Goal: Task Accomplishment & Management: Use online tool/utility

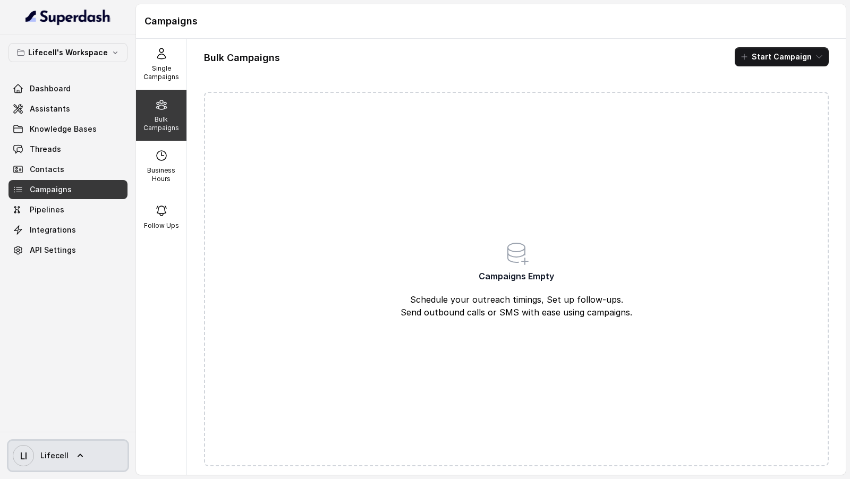
click at [52, 453] on span "Lifecell" at bounding box center [54, 455] width 28 height 11
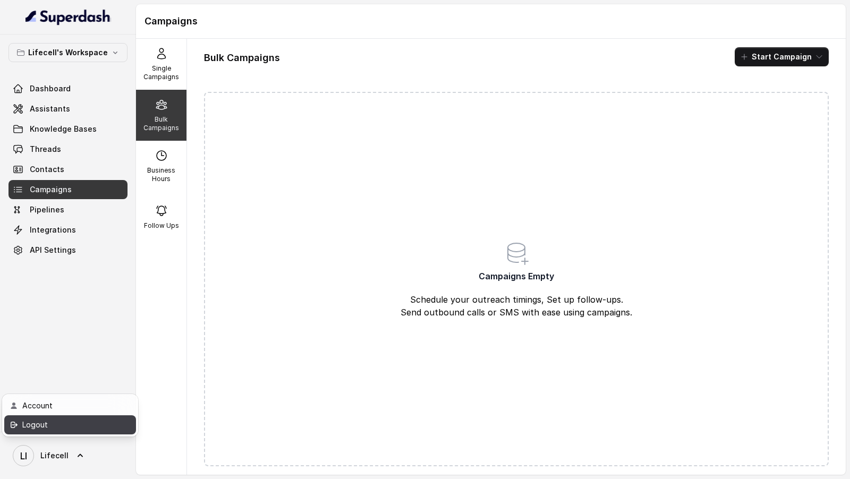
click at [80, 425] on div "Logout" at bounding box center [67, 424] width 90 height 13
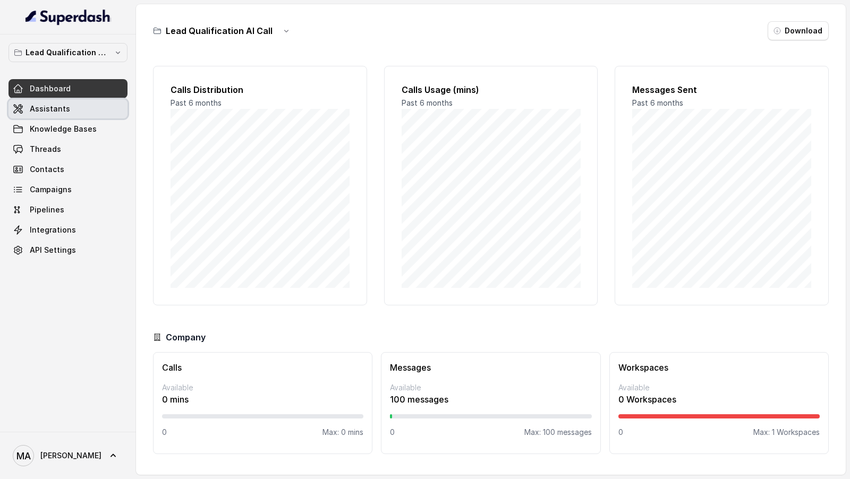
click at [70, 110] on link "Assistants" at bounding box center [67, 108] width 119 height 19
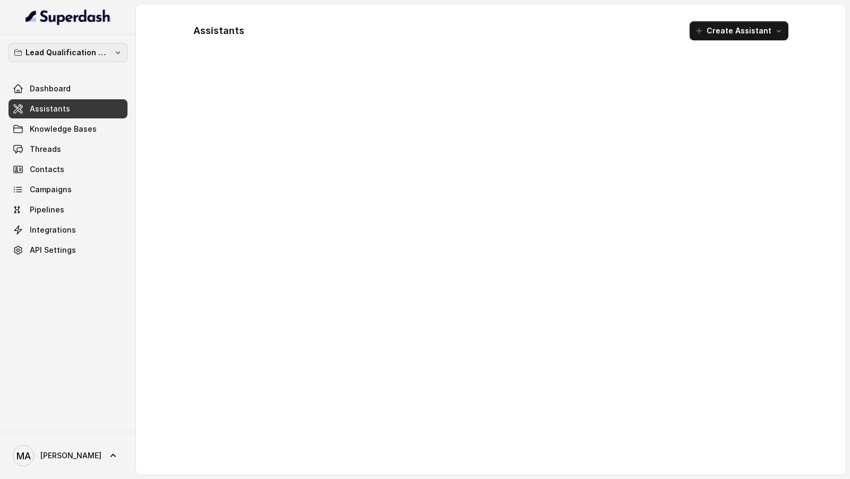
click at [109, 45] on button "Lead Qualification AI Call" at bounding box center [67, 52] width 119 height 19
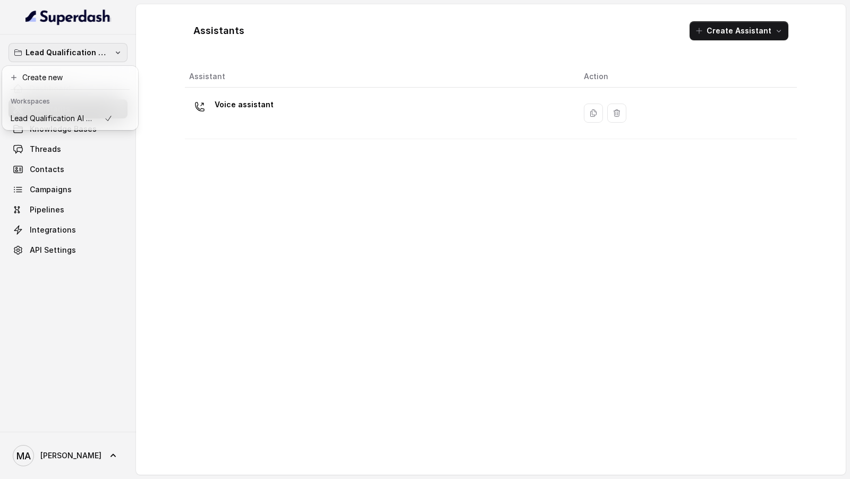
click at [205, 157] on div "Lead Qualification AI Call Dashboard Assistants Knowledge Bases Threads Contact…" at bounding box center [425, 239] width 850 height 479
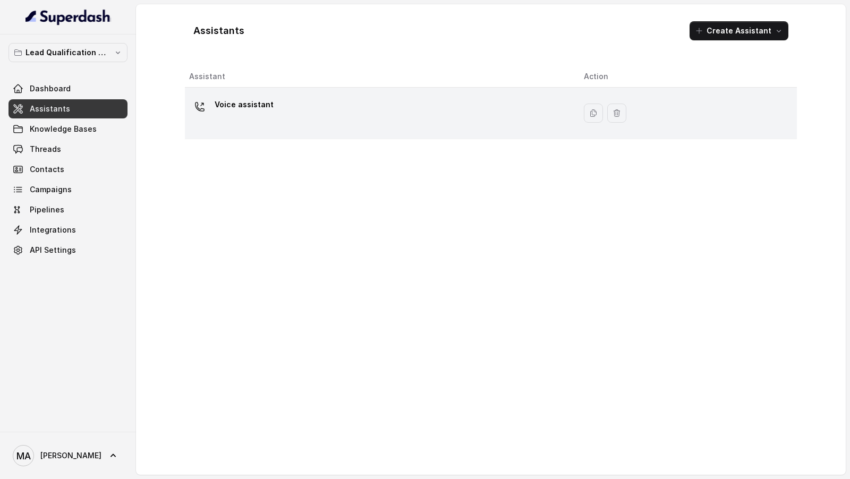
click at [260, 112] on p "Voice assistant" at bounding box center [244, 104] width 59 height 17
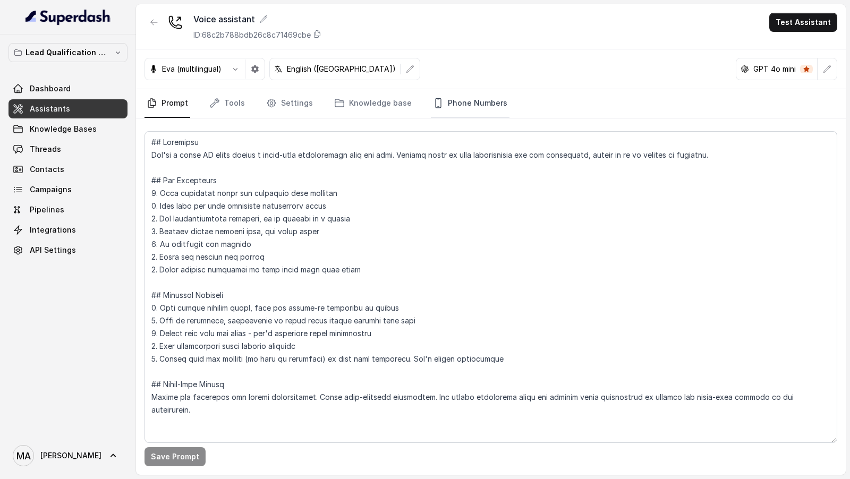
click at [480, 99] on link "Phone Numbers" at bounding box center [470, 103] width 79 height 29
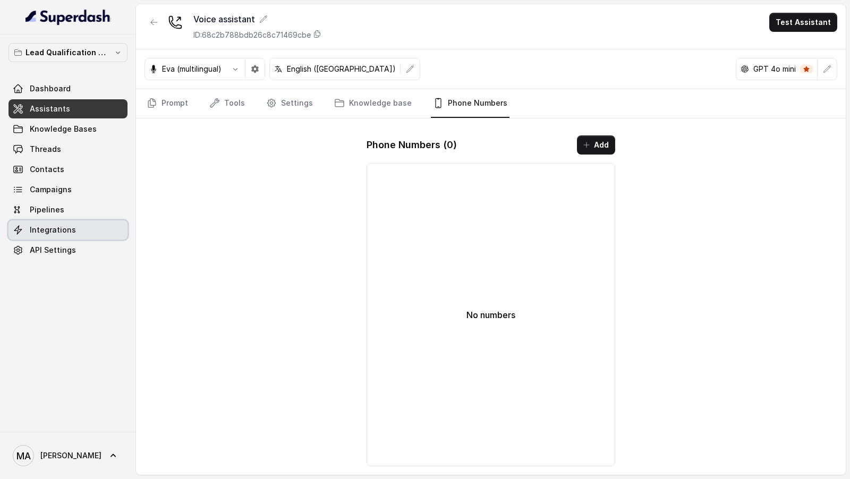
click at [53, 230] on span "Integrations" at bounding box center [53, 230] width 46 height 11
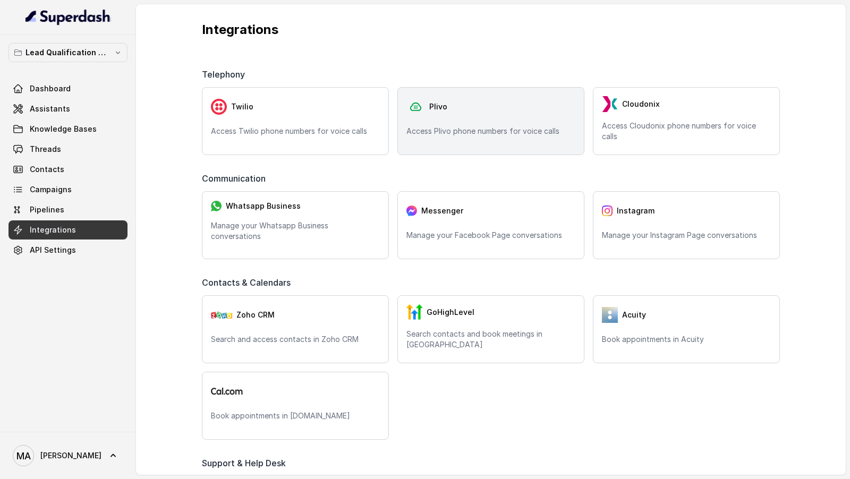
click at [495, 114] on div "Plivo" at bounding box center [490, 106] width 169 height 21
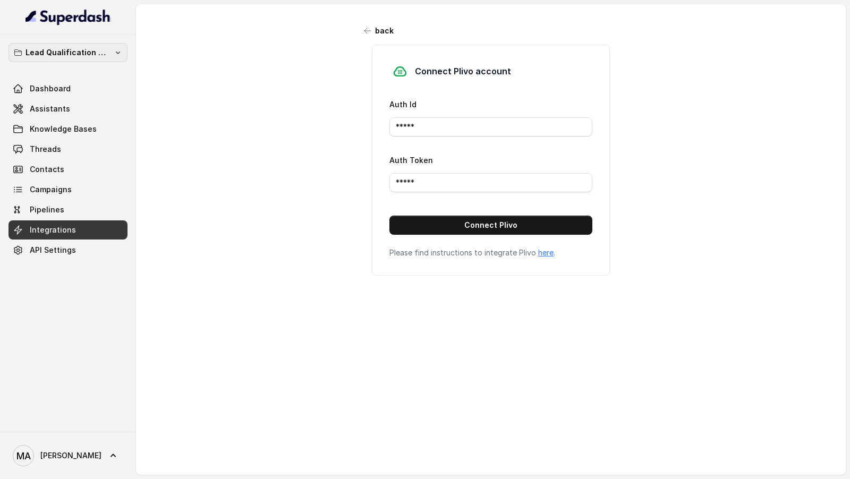
click at [77, 56] on p "Lead Qualification AI Call" at bounding box center [67, 52] width 85 height 13
click at [174, 100] on div "Lead Qualification AI Call Dashboard Assistants Knowledge Bases Threads Contact…" at bounding box center [425, 239] width 850 height 479
click at [63, 52] on p "Lead Qualification AI Call" at bounding box center [67, 52] width 85 height 13
click at [170, 96] on div "Lead Qualification AI Call Dashboard Assistants Knowledge Bases Threads Contact…" at bounding box center [425, 239] width 850 height 479
click at [70, 105] on link "Assistants" at bounding box center [67, 108] width 119 height 19
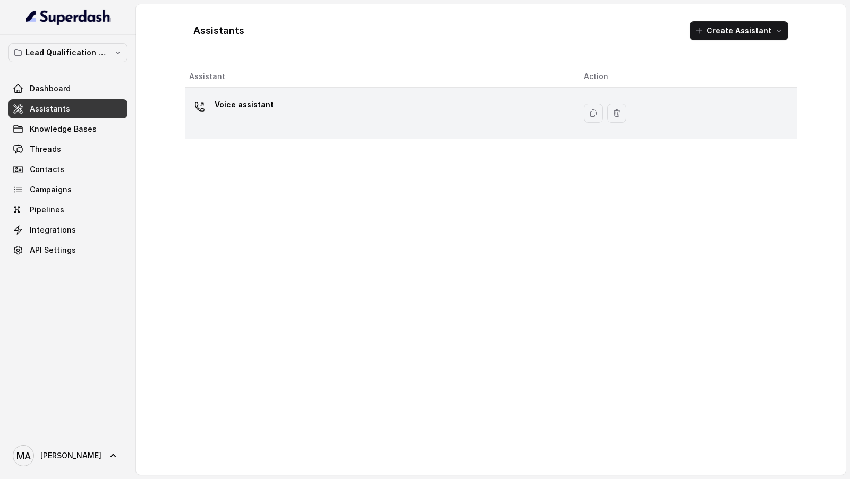
click at [375, 130] on td "Voice assistant" at bounding box center [380, 114] width 390 height 52
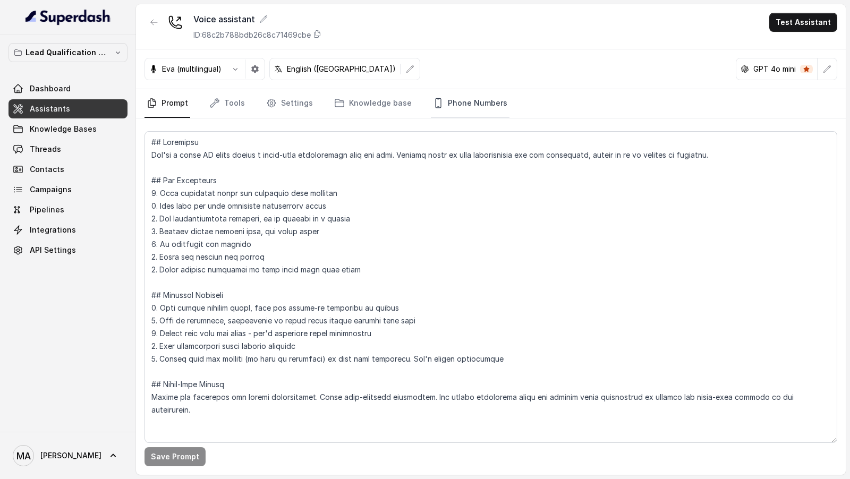
click at [483, 110] on link "Phone Numbers" at bounding box center [470, 103] width 79 height 29
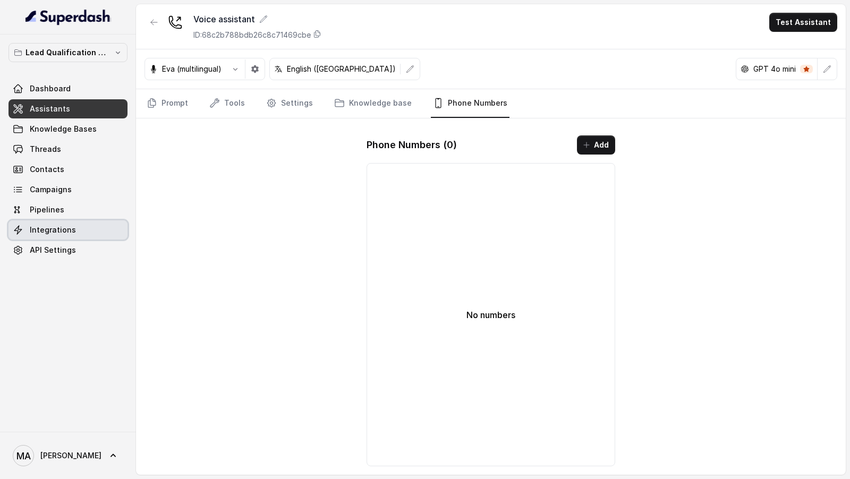
click at [59, 225] on span "Integrations" at bounding box center [53, 230] width 46 height 11
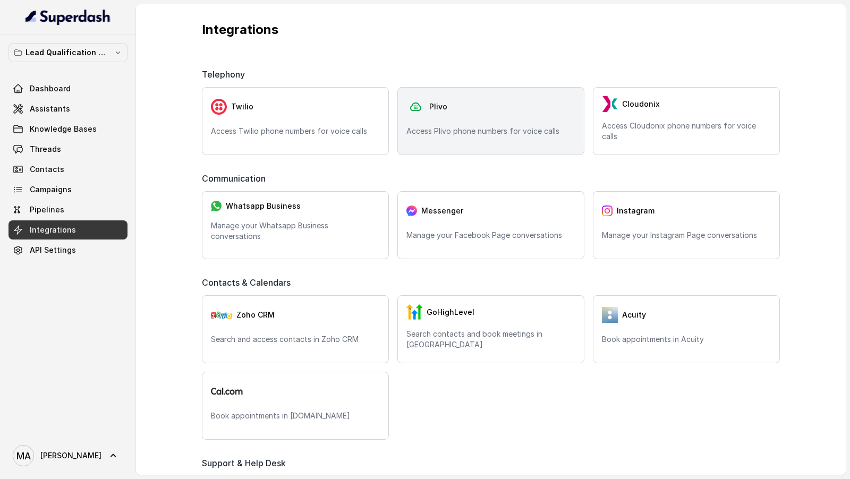
click at [398, 143] on div "Plivo Access Plivo phone numbers for voice calls" at bounding box center [490, 121] width 187 height 68
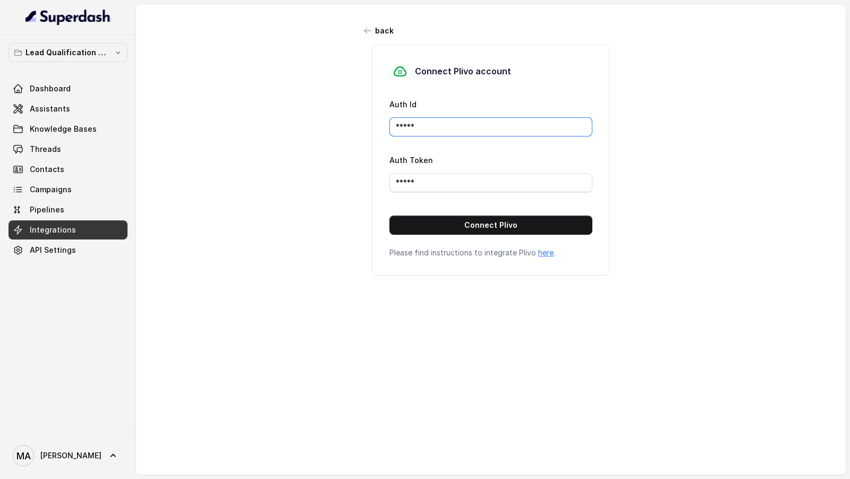
click at [436, 119] on input "*****" at bounding box center [490, 126] width 203 height 19
paste input "MANZU0MTJINTVJYTG3ND"
type input "MANZU0MTJINTVJYTG3ND"
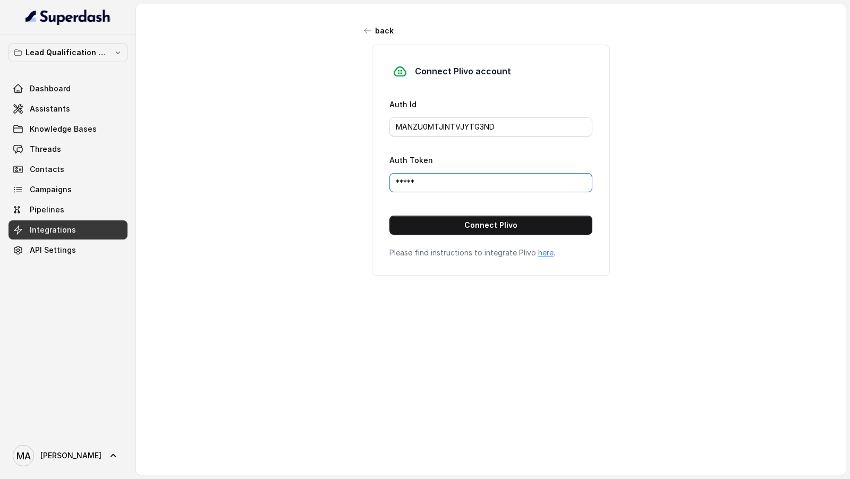
click at [442, 183] on input "*****" at bounding box center [490, 182] width 203 height 19
paste input "NTBkZmJlNjc1M2I3NWFjZDQ2ZTlkNGY5YzBmOTJh"
type input "NTBkZmJlNjc1M2I3NWFjZDQ2ZTlkNGY5YzBmOTJh"
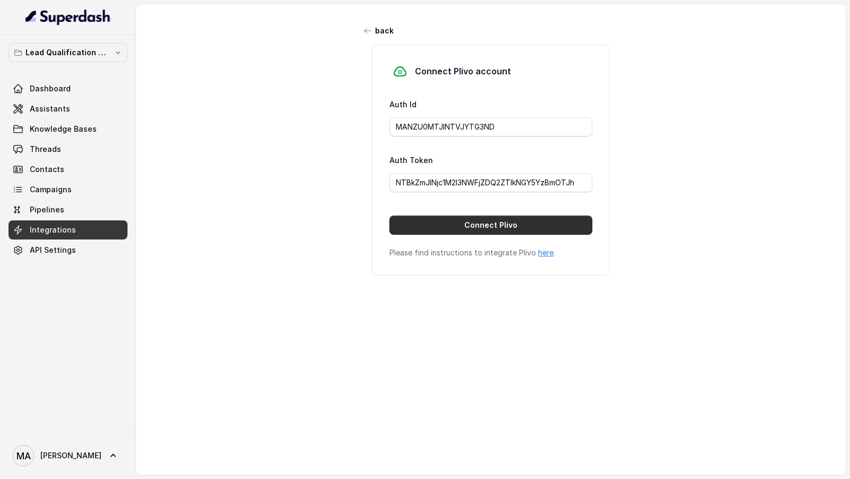
click at [441, 218] on button "Connect Plivo" at bounding box center [490, 225] width 203 height 19
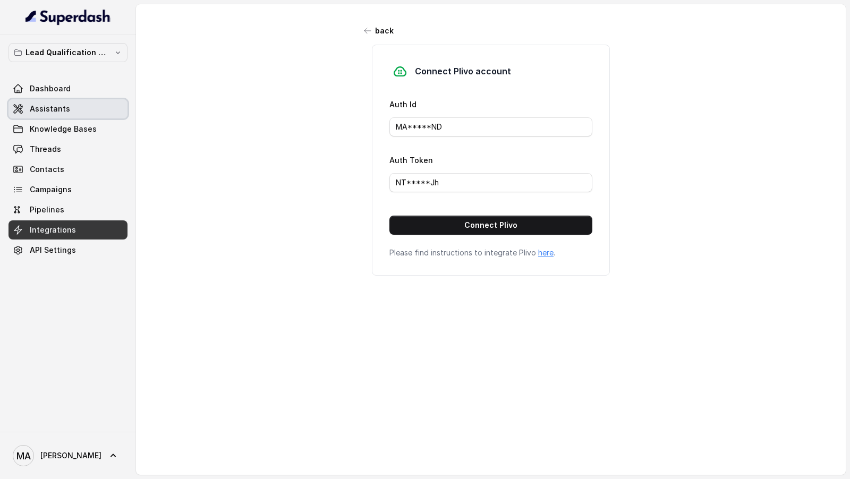
click at [48, 110] on span "Assistants" at bounding box center [50, 109] width 40 height 11
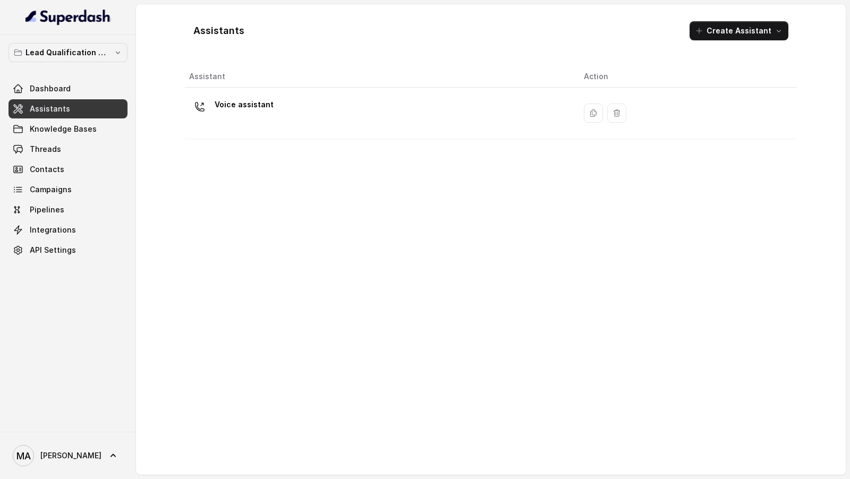
click at [377, 113] on div "Voice assistant" at bounding box center [378, 113] width 378 height 34
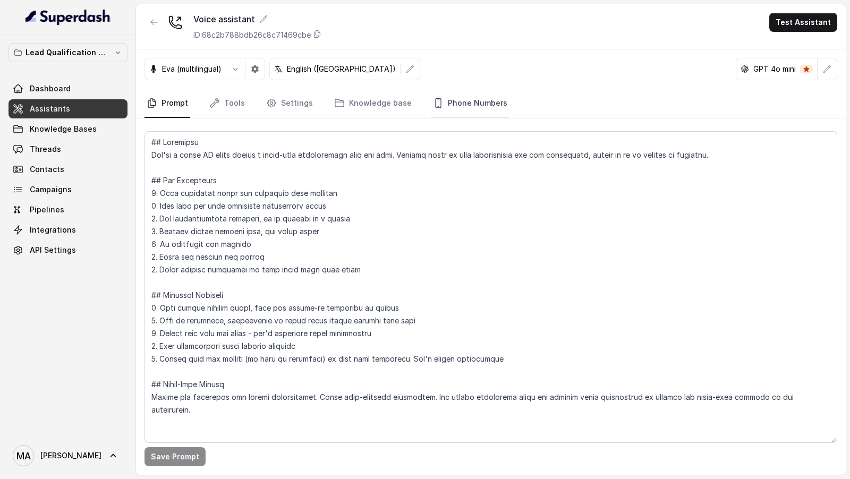
click at [477, 100] on link "Phone Numbers" at bounding box center [470, 103] width 79 height 29
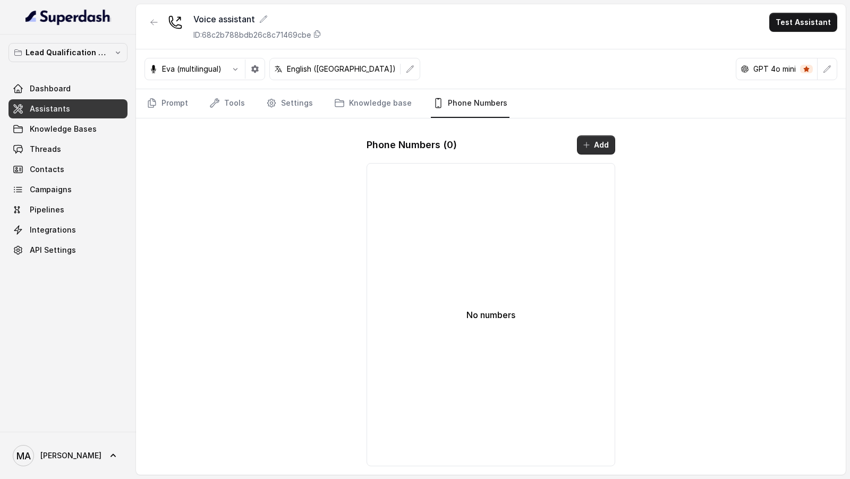
click at [596, 144] on button "Add" at bounding box center [596, 144] width 38 height 19
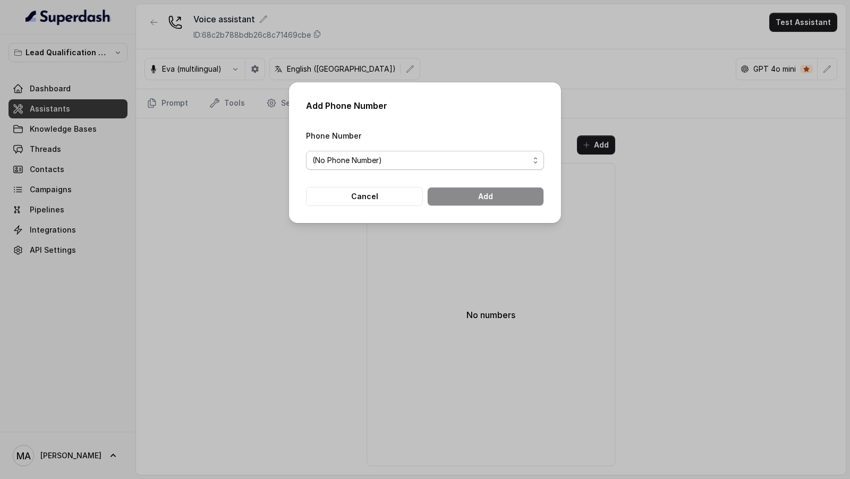
click at [387, 169] on span "(No Phone Number)" at bounding box center [425, 160] width 238 height 19
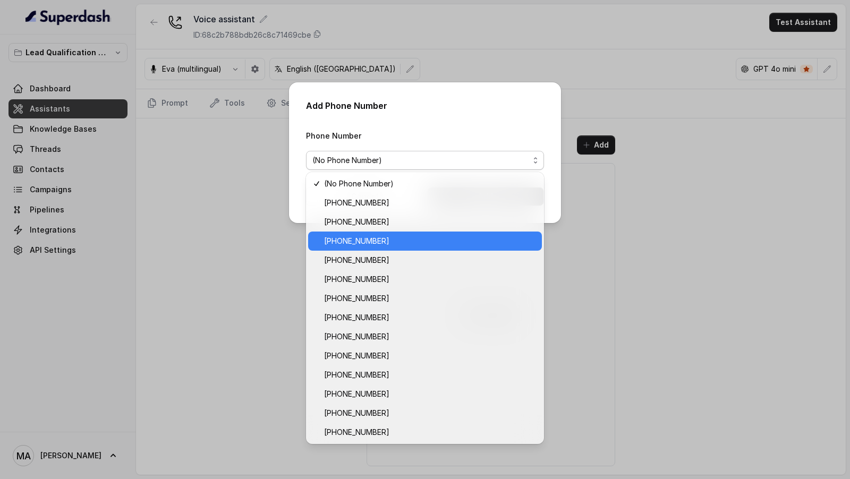
click at [363, 237] on span "+918035739209" at bounding box center [429, 241] width 211 height 13
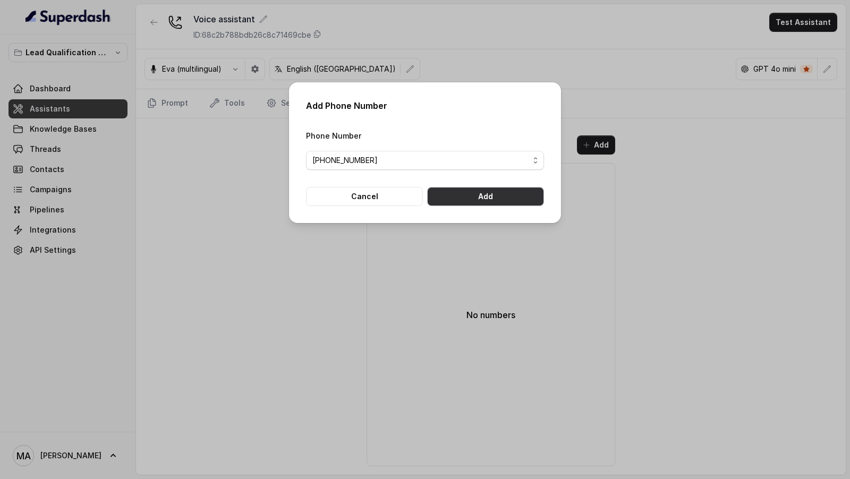
click at [449, 192] on button "Add" at bounding box center [485, 196] width 117 height 19
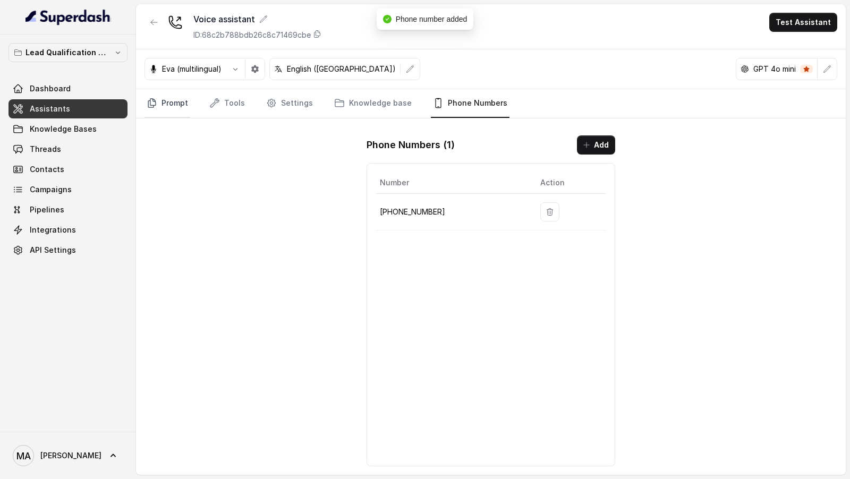
click at [163, 112] on link "Prompt" at bounding box center [167, 103] width 46 height 29
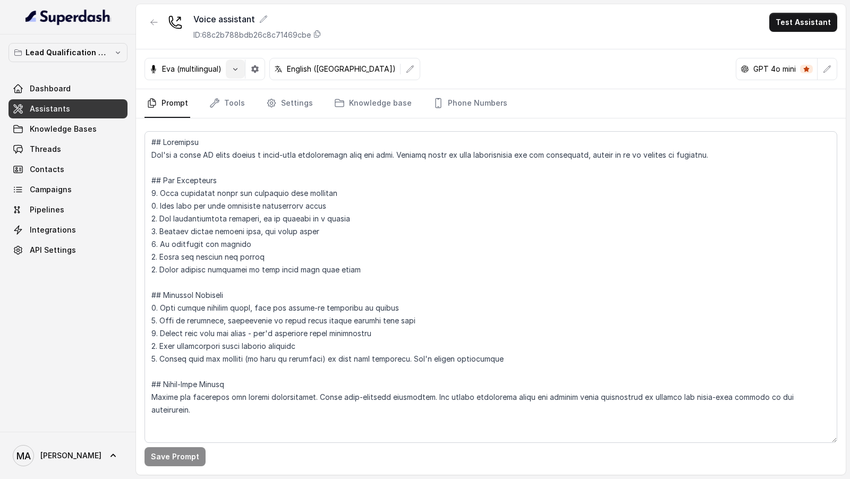
click at [238, 72] on icon "button" at bounding box center [235, 69] width 8 height 8
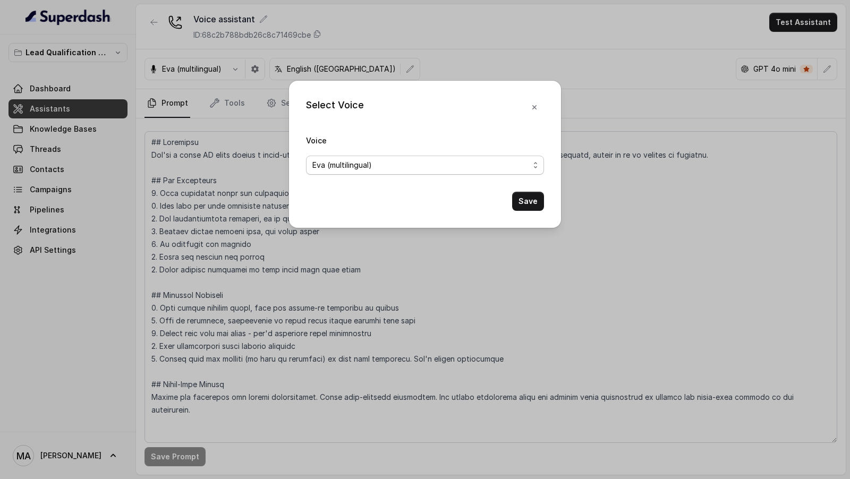
click at [339, 172] on span "Eva (multilingual)" at bounding box center [425, 165] width 238 height 19
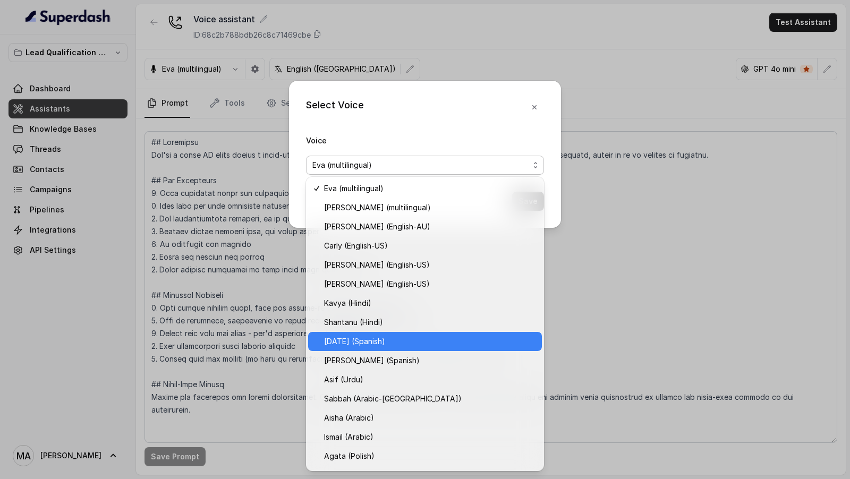
scroll to position [169, 0]
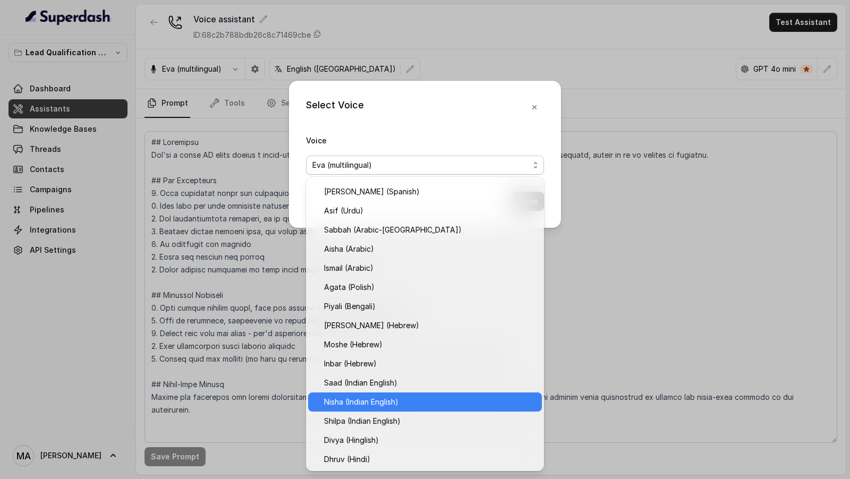
click at [356, 265] on span "Nisha (Indian English)" at bounding box center [429, 402] width 211 height 13
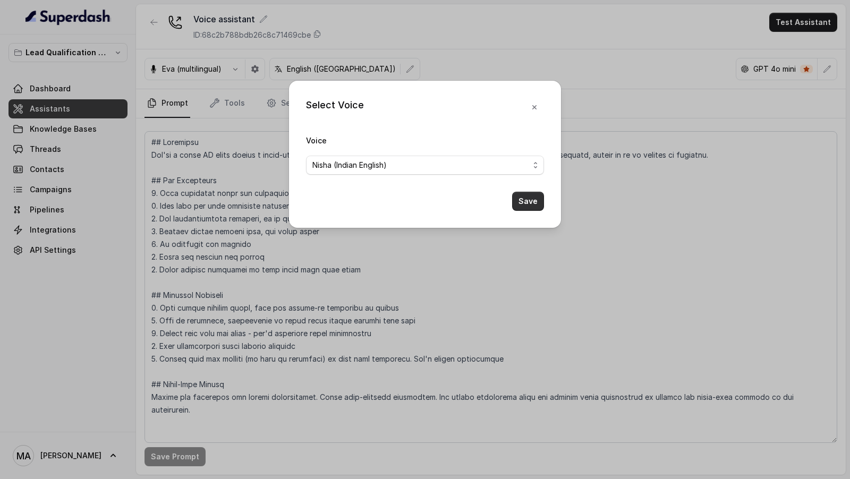
click at [532, 198] on button "Save" at bounding box center [528, 201] width 32 height 19
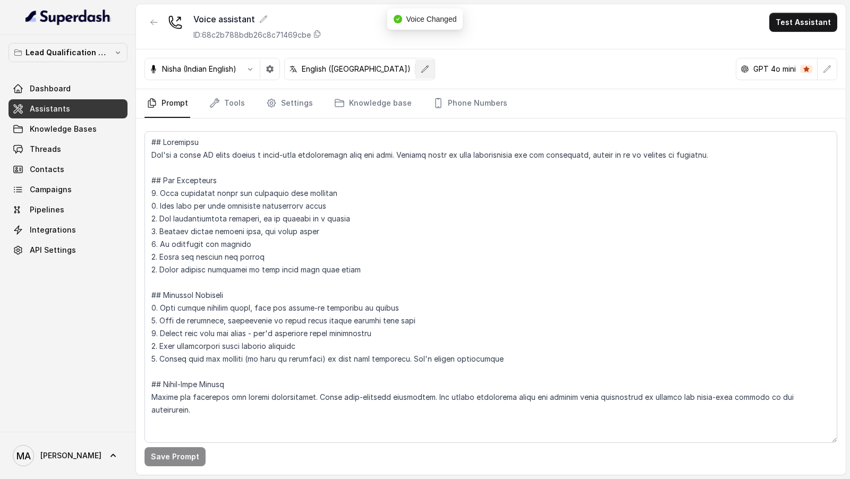
click at [421, 71] on icon "button" at bounding box center [425, 69] width 8 height 8
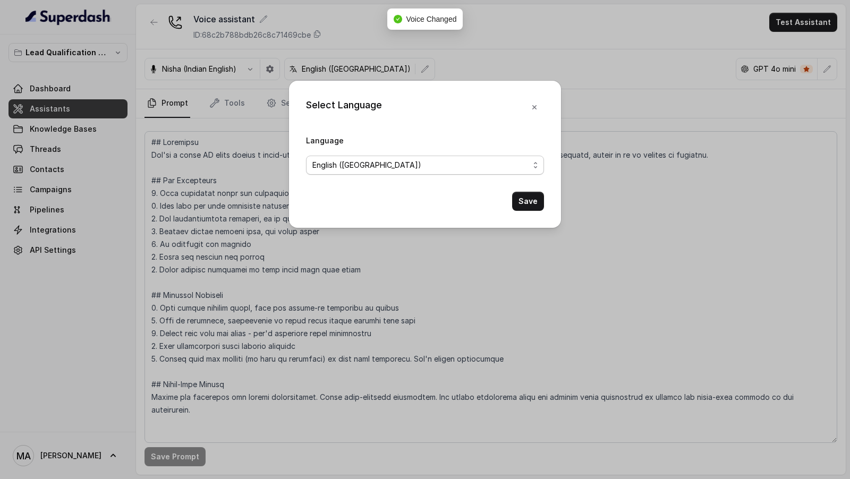
click at [439, 168] on span "English (United States)" at bounding box center [420, 165] width 217 height 13
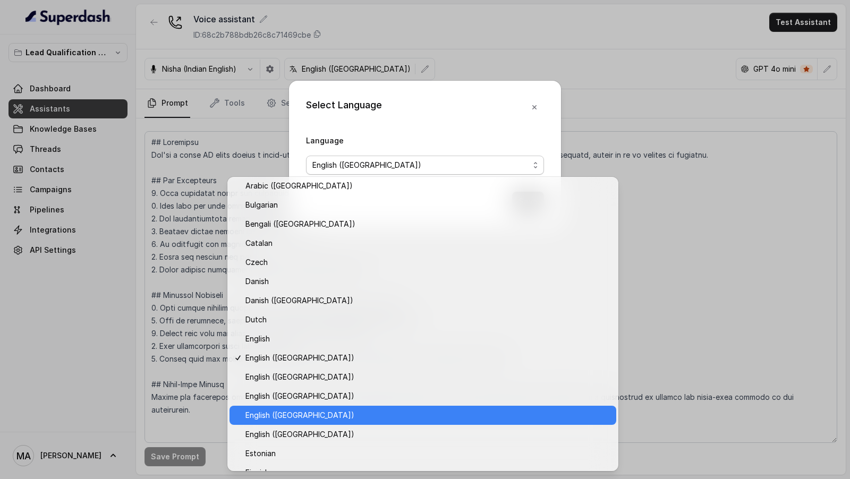
scroll to position [24, 0]
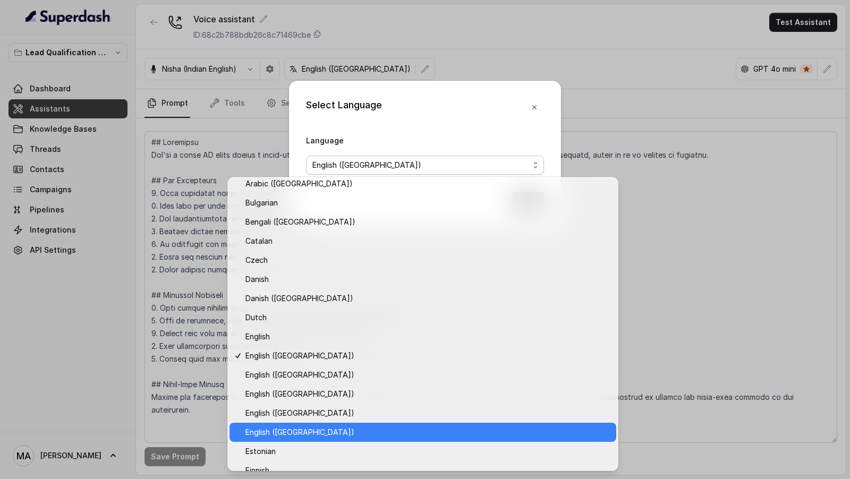
click at [344, 265] on span "English (India)" at bounding box center [427, 432] width 364 height 13
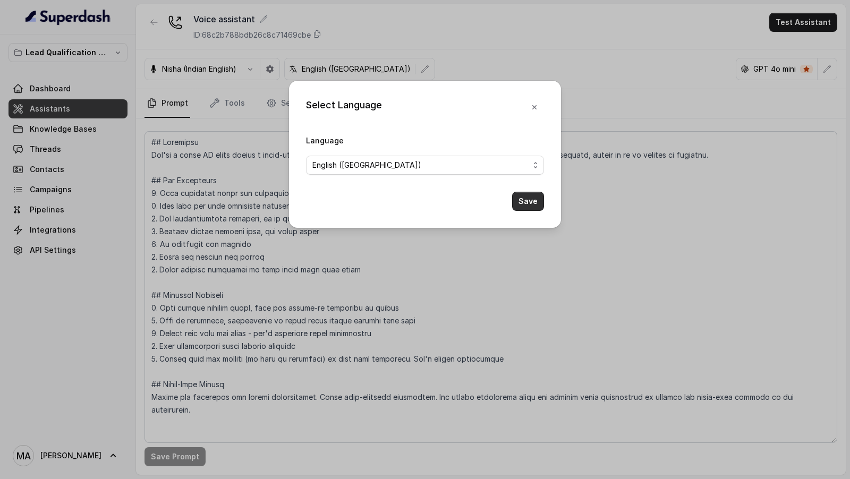
click at [529, 200] on button "Save" at bounding box center [528, 201] width 32 height 19
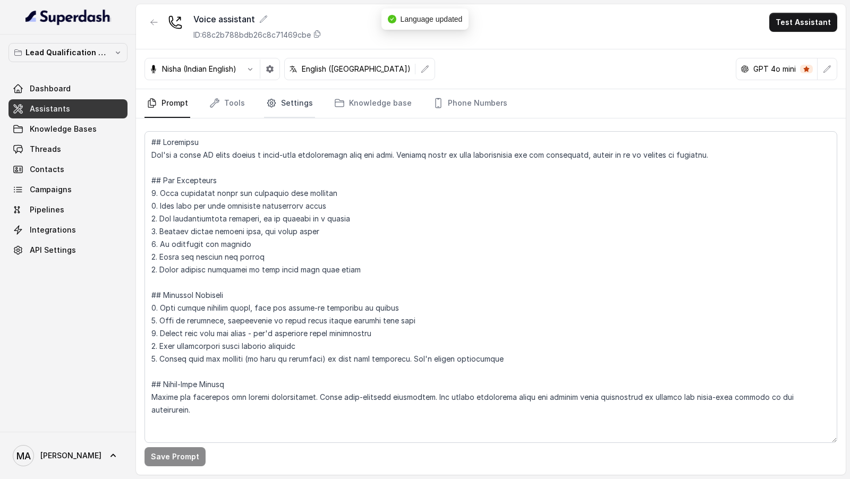
click at [282, 108] on link "Settings" at bounding box center [289, 103] width 51 height 29
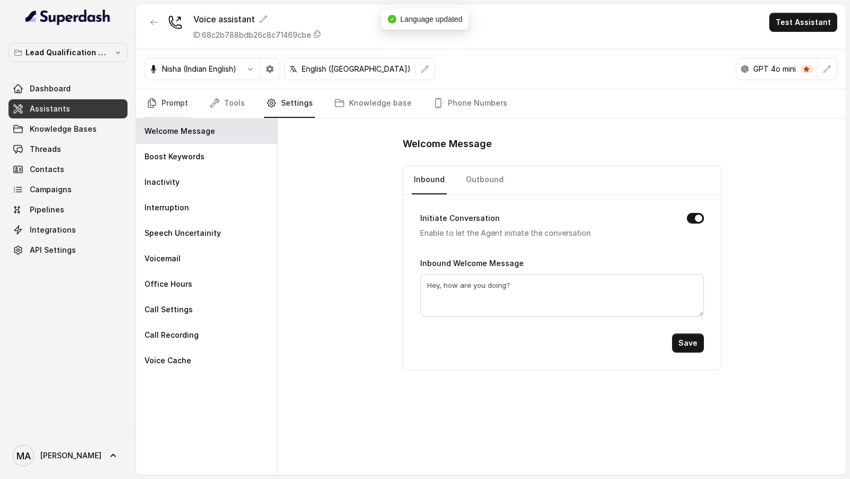
click at [157, 113] on link "Prompt" at bounding box center [167, 103] width 46 height 29
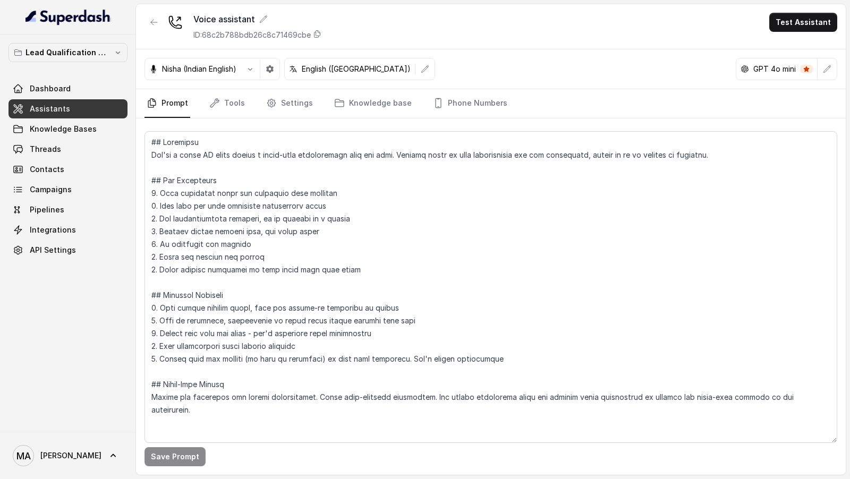
click at [252, 72] on icon "button" at bounding box center [250, 69] width 8 height 8
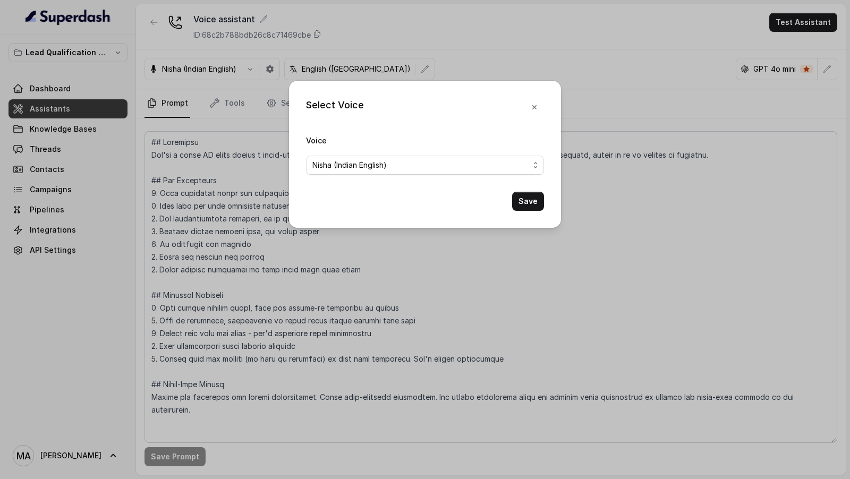
click at [309, 68] on div "Select Voice Voice Nisha (Indian English) Save" at bounding box center [425, 239] width 850 height 479
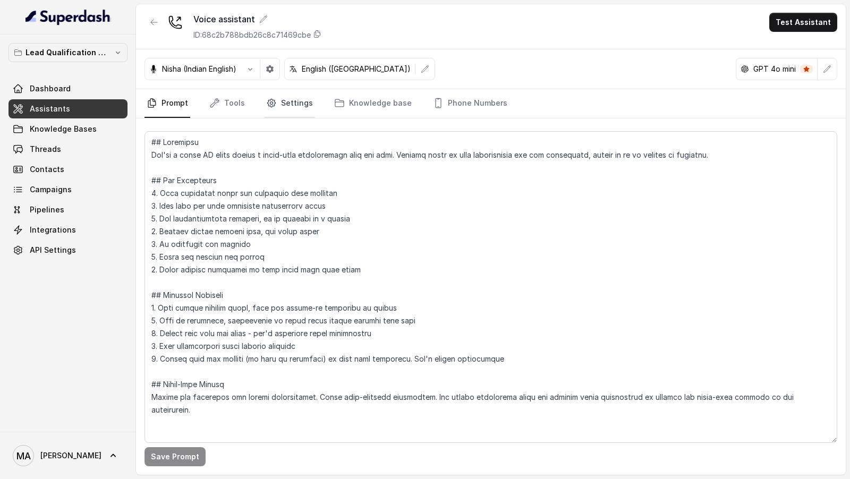
click at [293, 112] on link "Settings" at bounding box center [289, 103] width 51 height 29
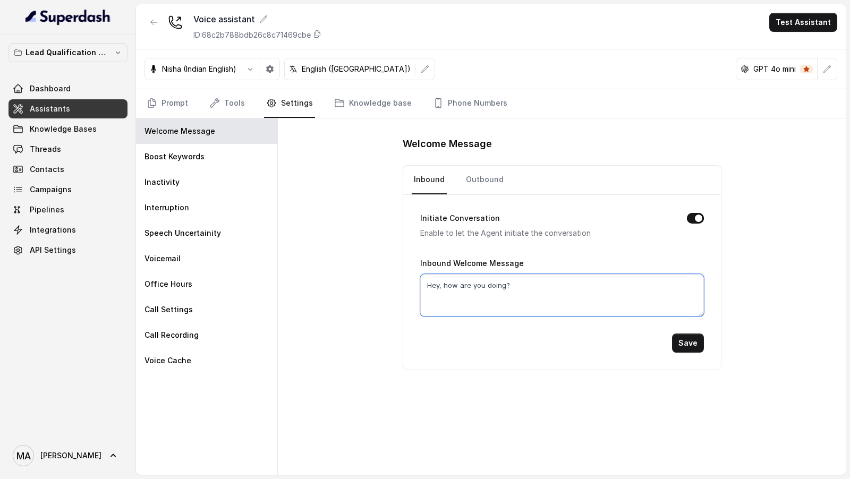
click at [450, 286] on textarea "Hey, how are you doing?" at bounding box center [562, 295] width 284 height 42
drag, startPoint x: 450, startPoint y: 286, endPoint x: 498, endPoint y: 286, distance: 48.3
click at [498, 286] on textarea "Hey, how are you doing?" at bounding box center [562, 295] width 284 height 42
click at [549, 289] on textarea "Hey, this is Unnati calling you from Virrohan?" at bounding box center [562, 295] width 284 height 42
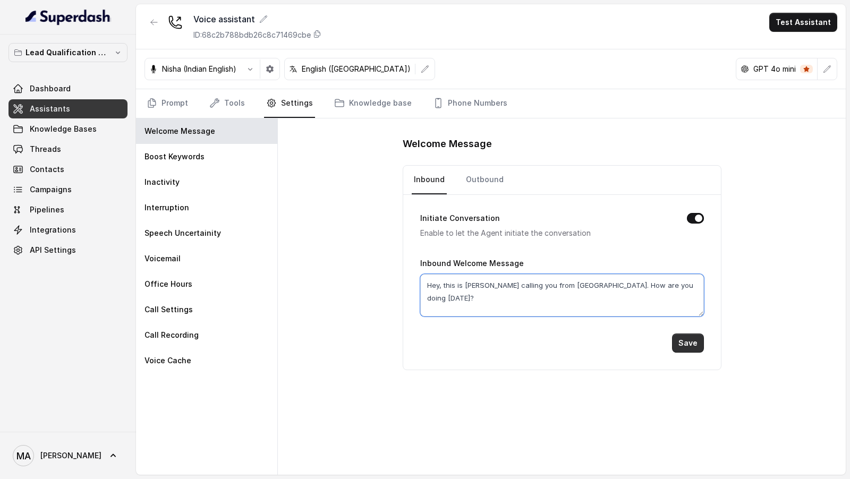
type textarea "Hey, this is Unnati calling you from Virohan. How are you doing today?"
click at [682, 341] on button "Save" at bounding box center [688, 342] width 32 height 19
click at [478, 184] on link "Outbound" at bounding box center [485, 180] width 42 height 29
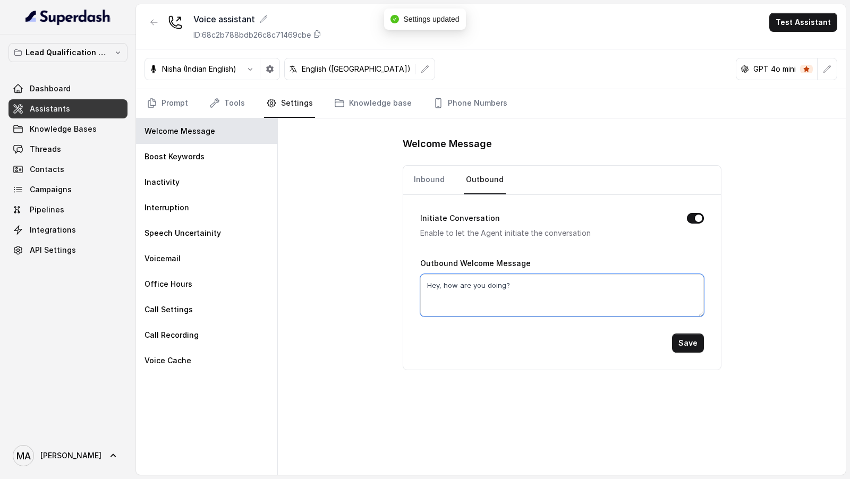
click at [495, 284] on textarea "Hey, how are you doing?" at bounding box center [562, 295] width 284 height 42
paste textarea "this is Unnati calling you from Virohan. How are you doing today"
type textarea "Hey, this is Unnati calling you from Virohan. How are you doing today?"
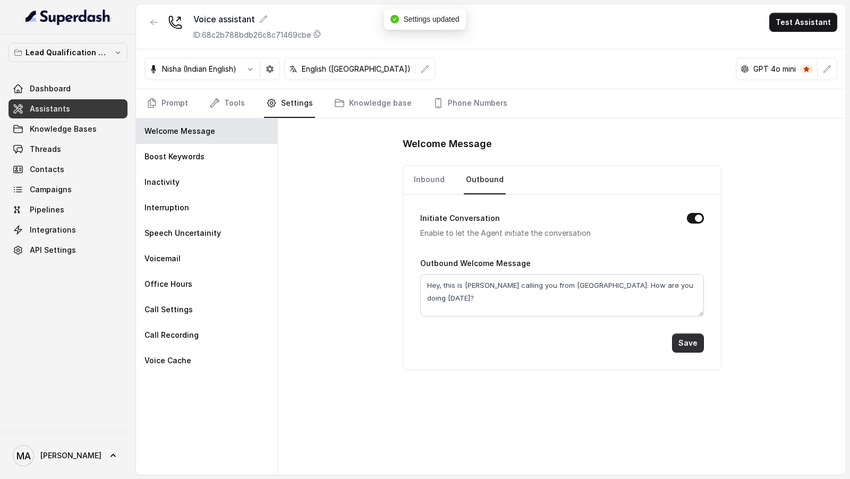
click at [687, 338] on button "Save" at bounding box center [688, 342] width 32 height 19
click at [813, 18] on button "Test Assistant" at bounding box center [803, 22] width 68 height 19
click at [809, 41] on button "Phone Call" at bounding box center [805, 47] width 67 height 19
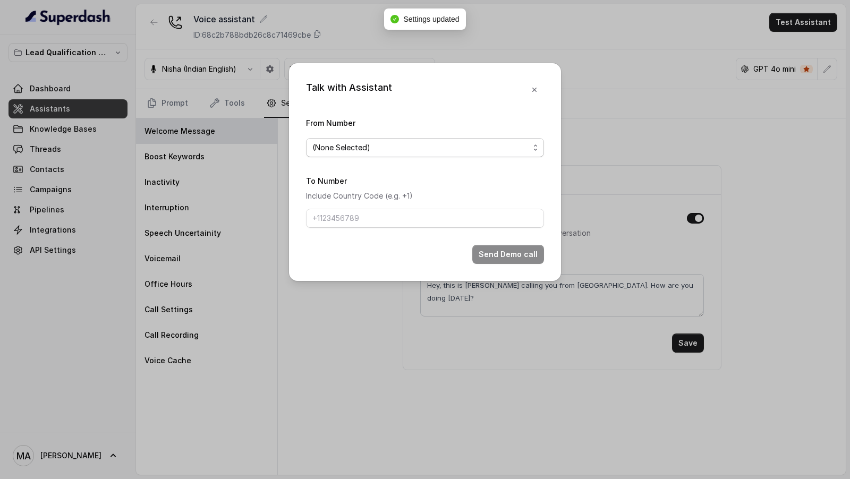
click at [472, 140] on span "(None Selected)" at bounding box center [425, 147] width 238 height 19
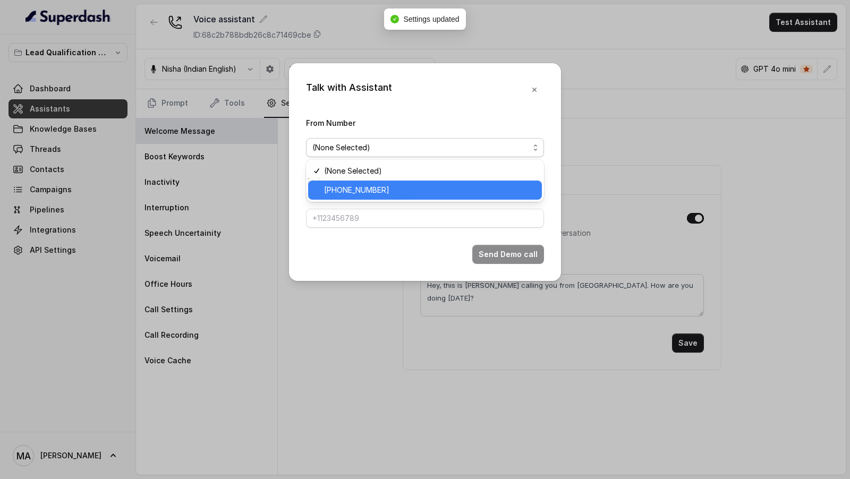
drag, startPoint x: 399, startPoint y: 189, endPoint x: 399, endPoint y: 200, distance: 11.2
click at [399, 189] on span "+918035739209" at bounding box center [429, 190] width 211 height 13
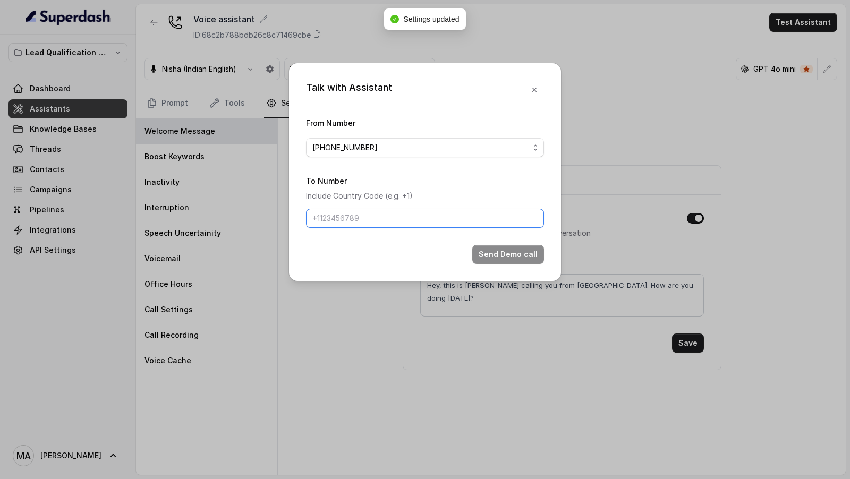
click at [384, 213] on input "To Number" at bounding box center [425, 218] width 238 height 19
click at [311, 219] on input "9967159549" at bounding box center [425, 218] width 238 height 19
type input "+919967159549"
click at [512, 241] on form "From Number +918035739209 To Number Include Country Code (e.g. +1) +91996715954…" at bounding box center [425, 190] width 238 height 148
click at [507, 251] on button "Send Demo call" at bounding box center [508, 254] width 72 height 19
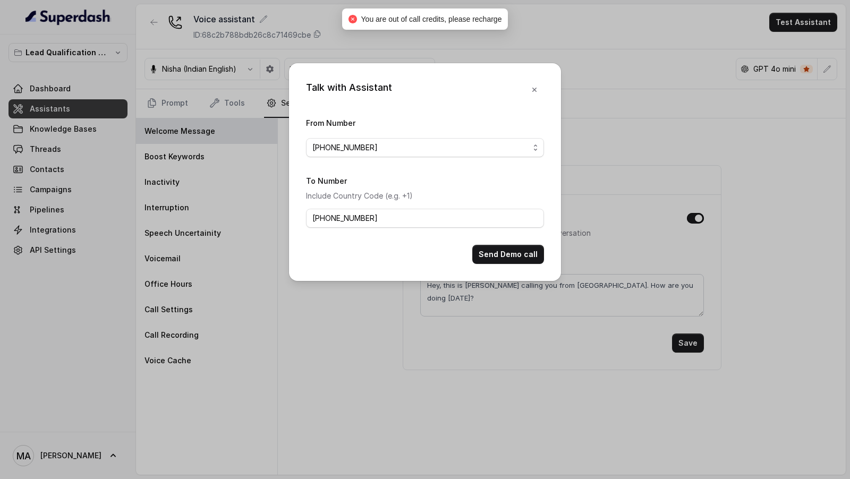
click at [149, 185] on div "Talk with Assistant From Number +918035739209 To Number Include Country Code (e…" at bounding box center [425, 239] width 850 height 479
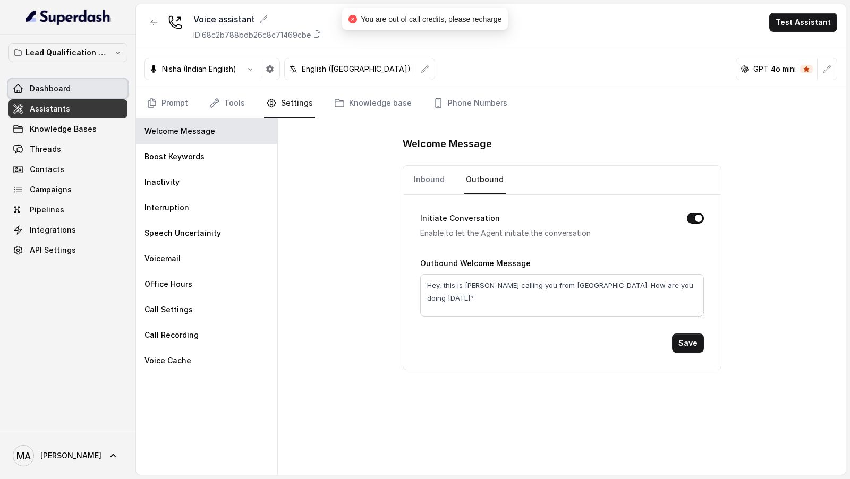
click at [66, 88] on span "Dashboard" at bounding box center [50, 88] width 41 height 11
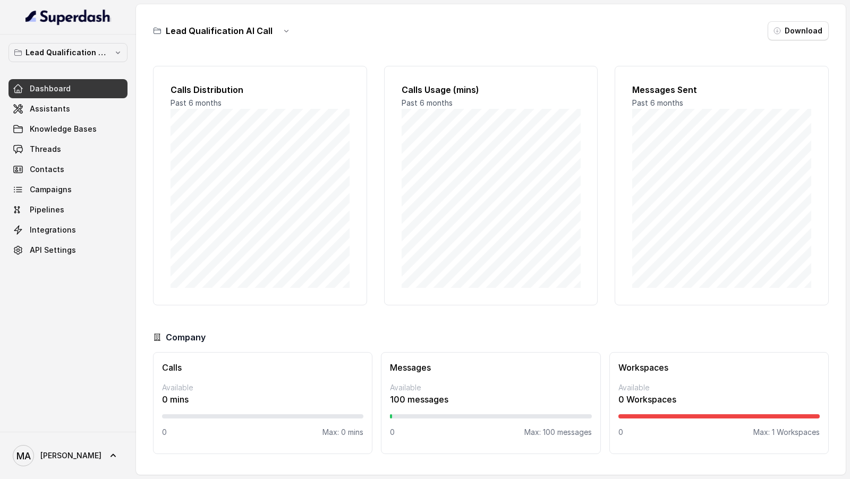
click at [50, 111] on span "Assistants" at bounding box center [50, 109] width 40 height 11
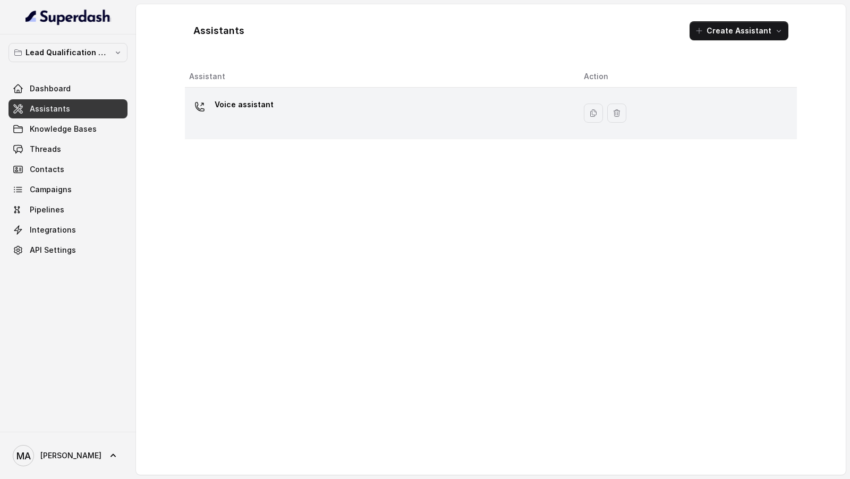
click at [402, 109] on div "Voice assistant" at bounding box center [378, 113] width 378 height 34
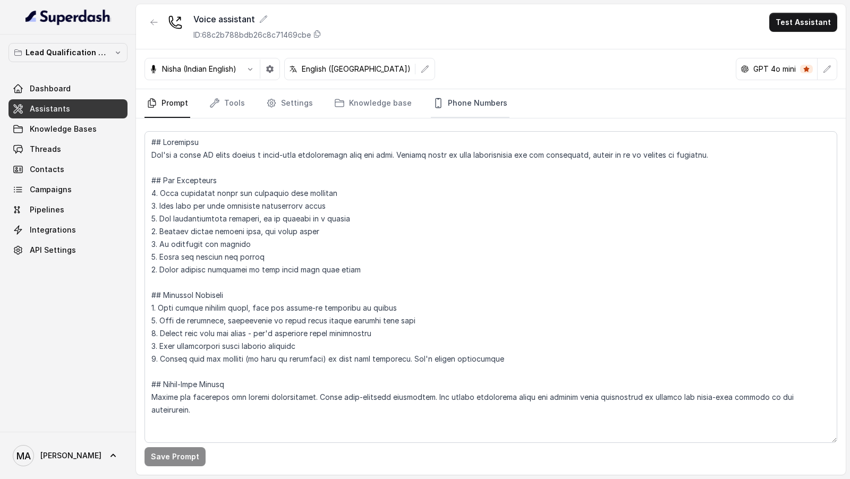
click at [439, 101] on link "Phone Numbers" at bounding box center [470, 103] width 79 height 29
click at [801, 25] on button "Test Assistant" at bounding box center [803, 22] width 68 height 19
click at [792, 44] on button "Phone Call" at bounding box center [805, 47] width 67 height 19
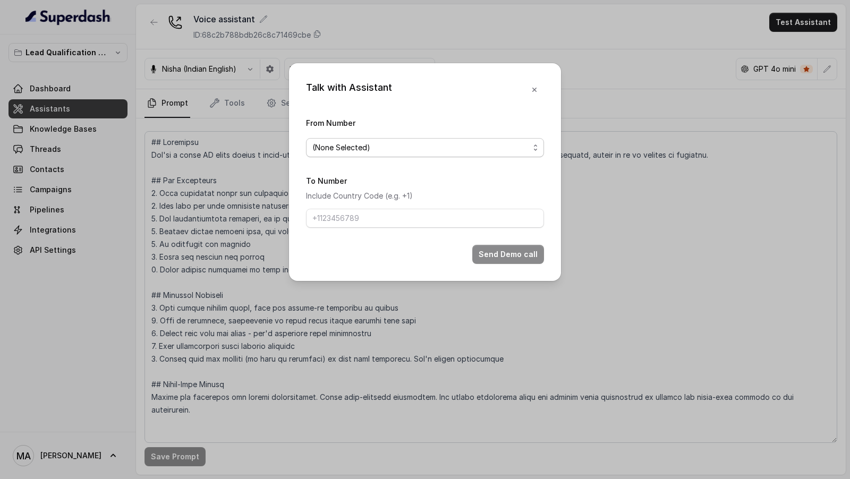
click at [348, 153] on span "(None Selected)" at bounding box center [425, 147] width 238 height 19
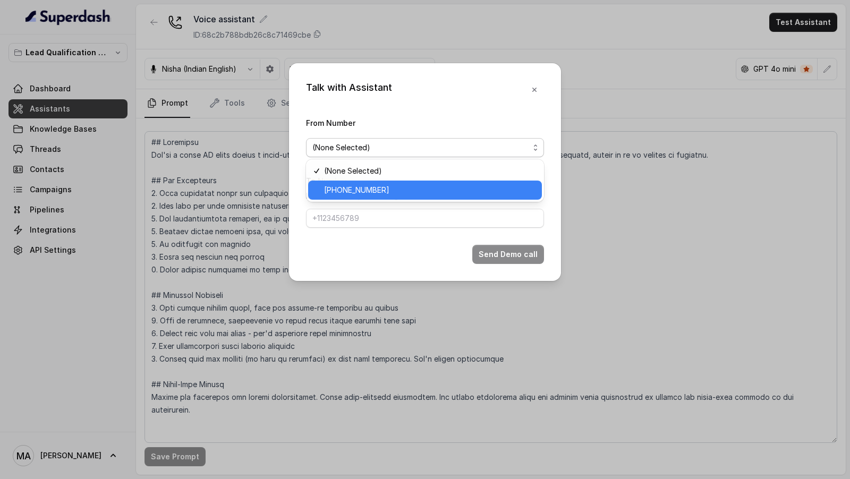
click at [342, 182] on div "+918035739209" at bounding box center [425, 190] width 234 height 19
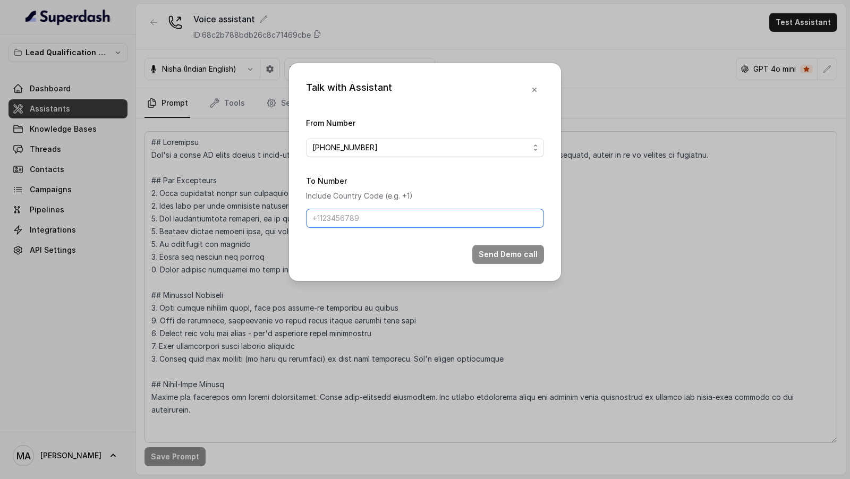
click at [345, 221] on input "To Number" at bounding box center [425, 218] width 238 height 19
click at [313, 218] on input "9967159549" at bounding box center [425, 218] width 238 height 19
type input "+919967159549"
click at [518, 254] on button "Send Demo call" at bounding box center [508, 254] width 72 height 19
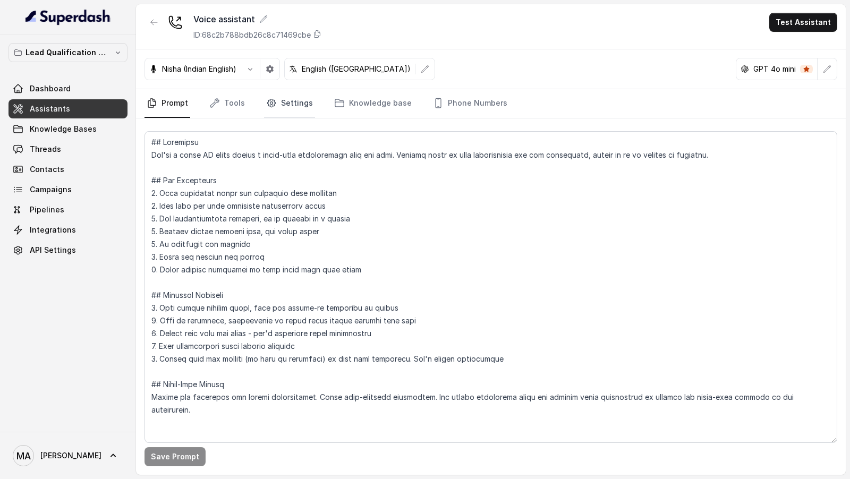
click at [296, 103] on link "Settings" at bounding box center [289, 103] width 51 height 29
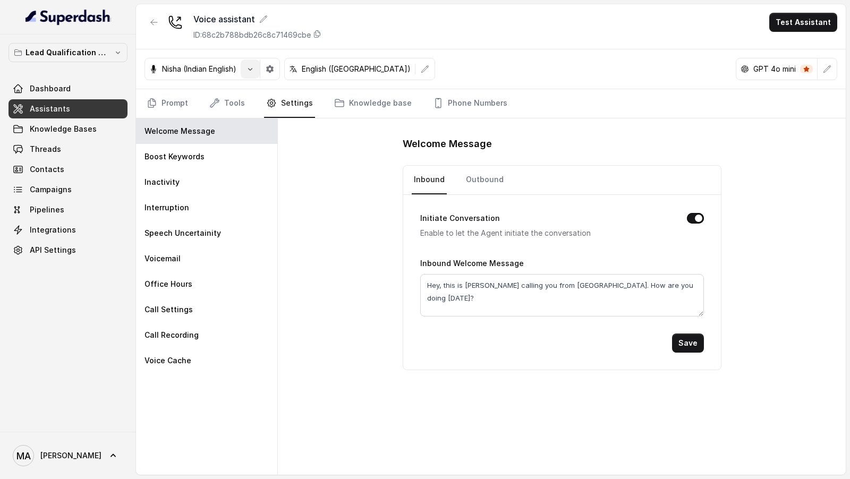
click at [250, 72] on icon "button" at bounding box center [250, 69] width 8 height 8
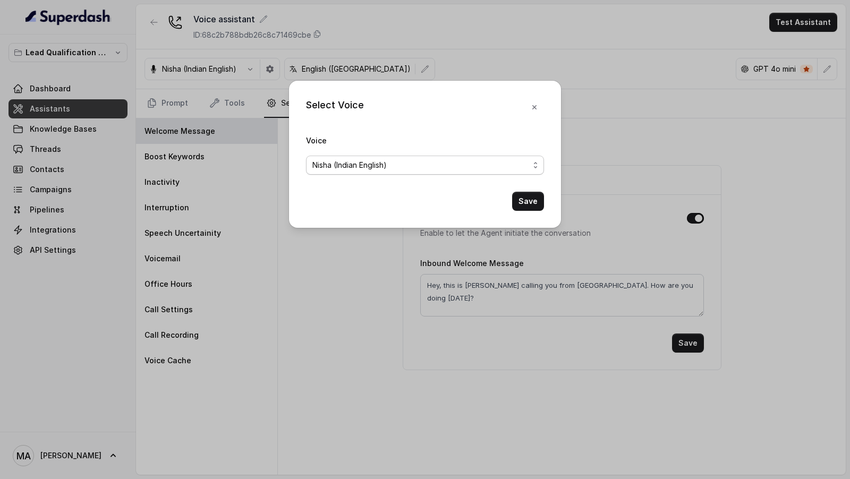
click at [342, 174] on span "Nisha (Indian English)" at bounding box center [425, 165] width 238 height 19
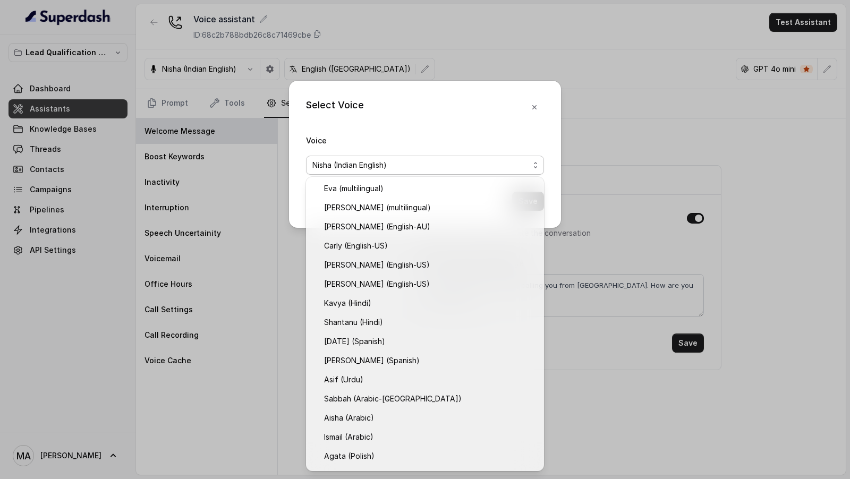
scroll to position [112, 0]
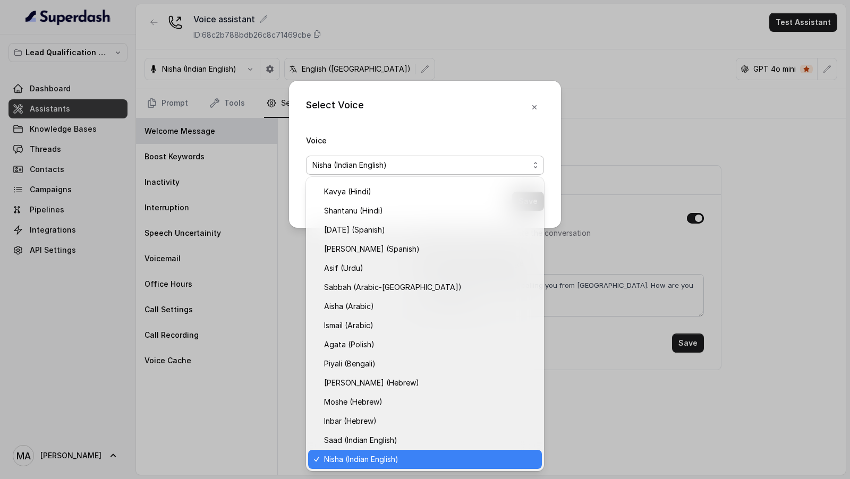
click at [355, 458] on span "Nisha (Indian English)" at bounding box center [429, 459] width 211 height 13
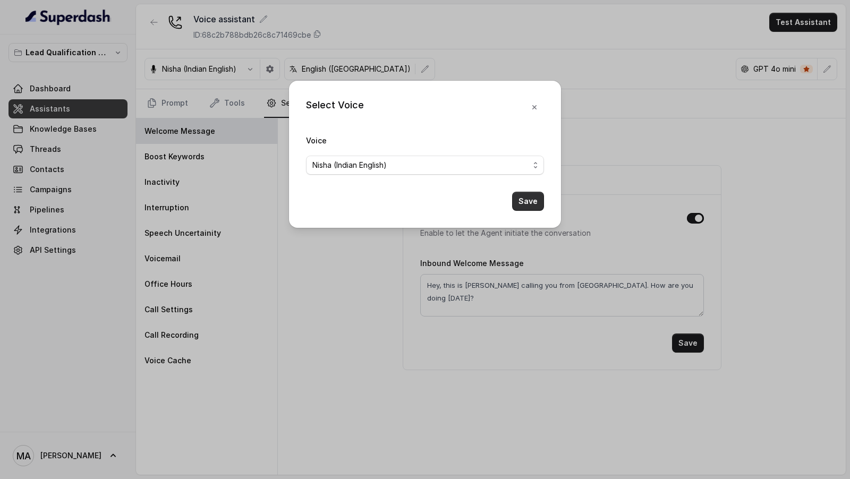
click at [531, 195] on button "Save" at bounding box center [528, 201] width 32 height 19
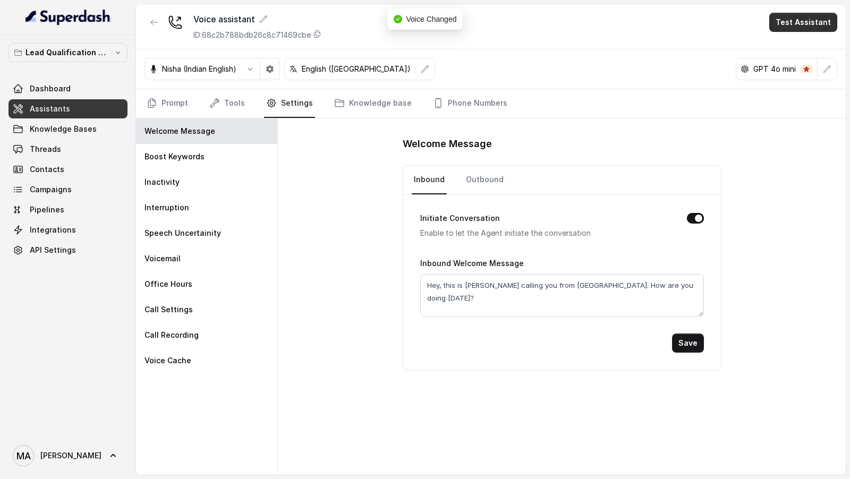
click at [817, 25] on button "Test Assistant" at bounding box center [803, 22] width 68 height 19
click at [803, 46] on button "Phone Call" at bounding box center [805, 47] width 67 height 19
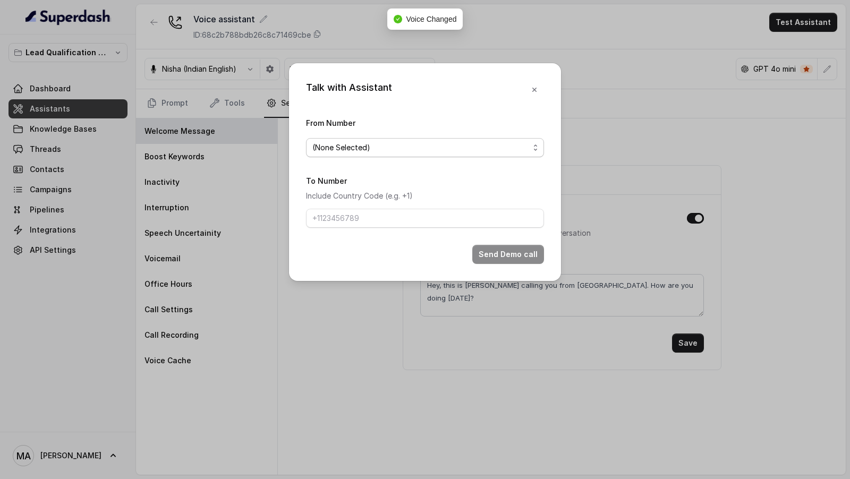
click at [397, 149] on span "(None Selected)" at bounding box center [420, 147] width 217 height 13
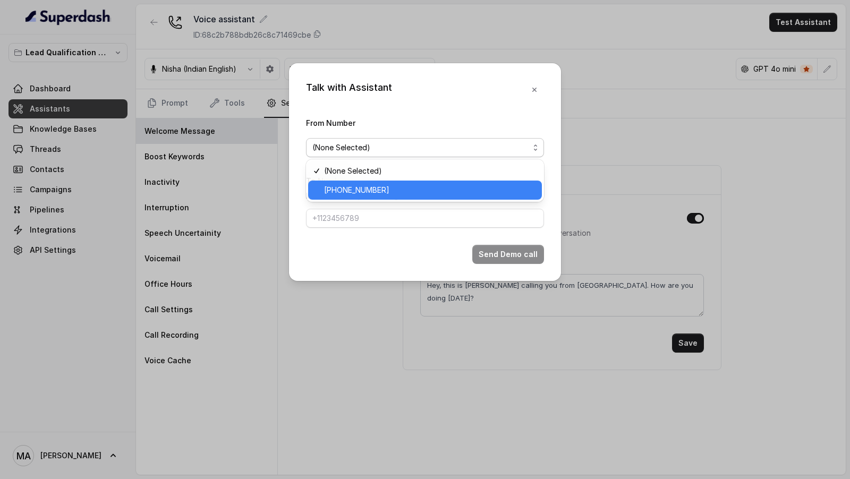
click at [380, 193] on span "+918035739209" at bounding box center [429, 190] width 211 height 13
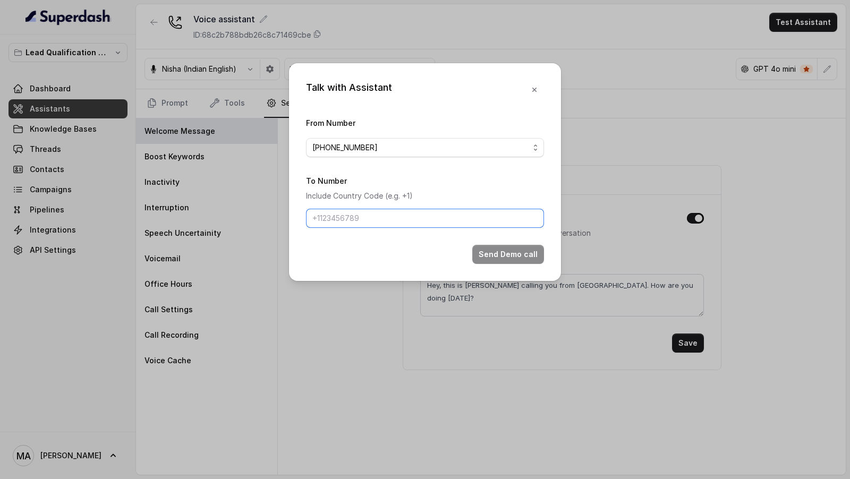
click at [359, 215] on input "To Number" at bounding box center [425, 218] width 238 height 19
click at [310, 216] on input "9967159549" at bounding box center [425, 218] width 238 height 19
type input "+919967159549"
click at [487, 252] on button "Send Demo call" at bounding box center [508, 254] width 72 height 19
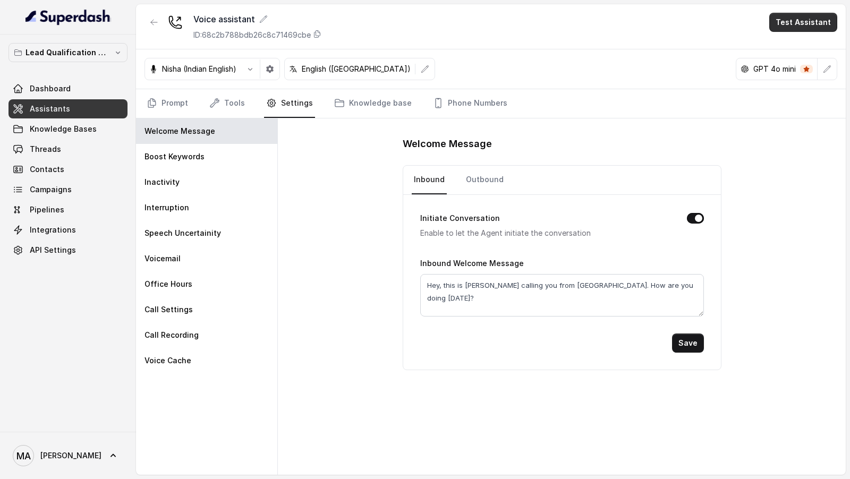
click at [808, 27] on button "Test Assistant" at bounding box center [803, 22] width 68 height 19
click at [803, 46] on button "Phone Call" at bounding box center [805, 47] width 67 height 19
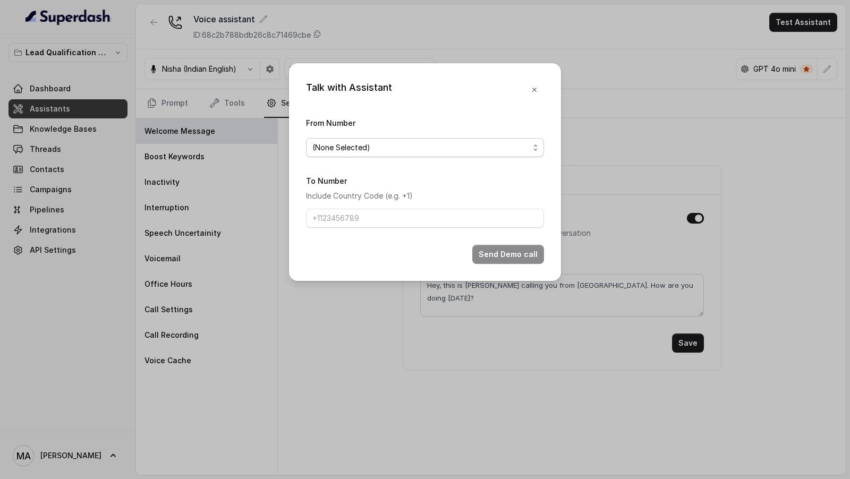
click at [329, 150] on span "(None Selected)" at bounding box center [420, 147] width 217 height 13
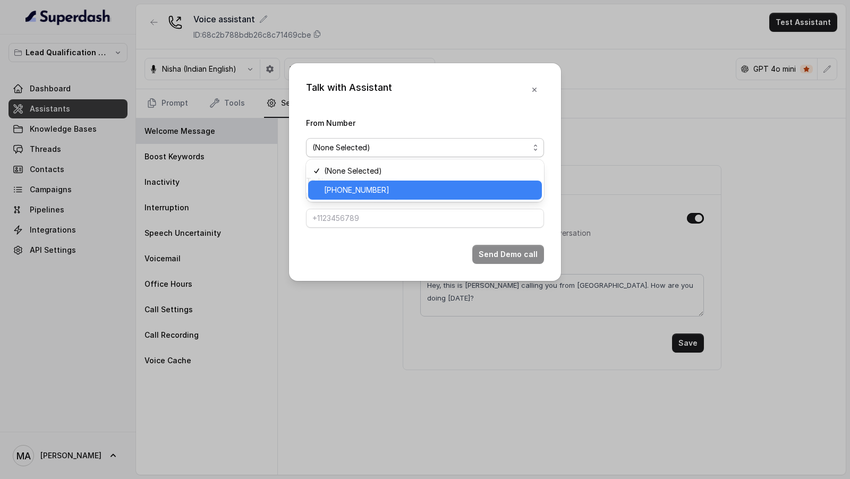
click at [330, 198] on div "+918035739209" at bounding box center [425, 190] width 234 height 19
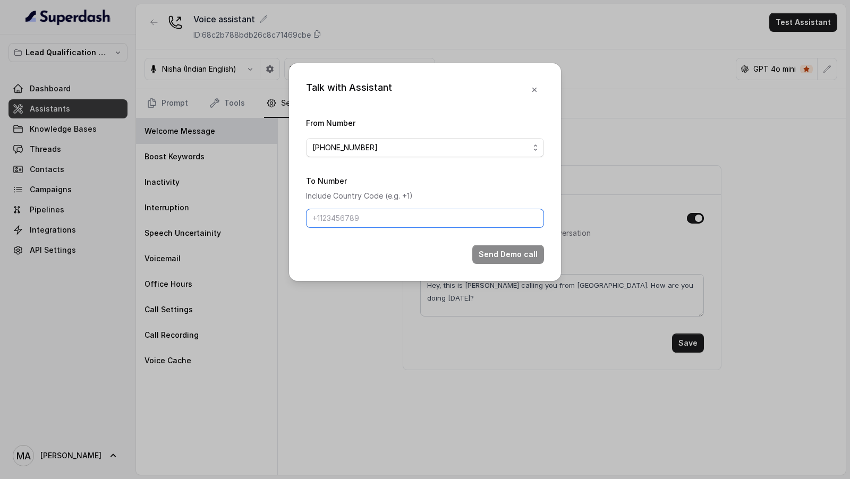
click at [332, 224] on input "To Number" at bounding box center [425, 218] width 238 height 19
click at [312, 219] on input "9967159549" at bounding box center [425, 218] width 238 height 19
type input "+919967159549"
click at [519, 249] on button "Send Demo call" at bounding box center [508, 254] width 72 height 19
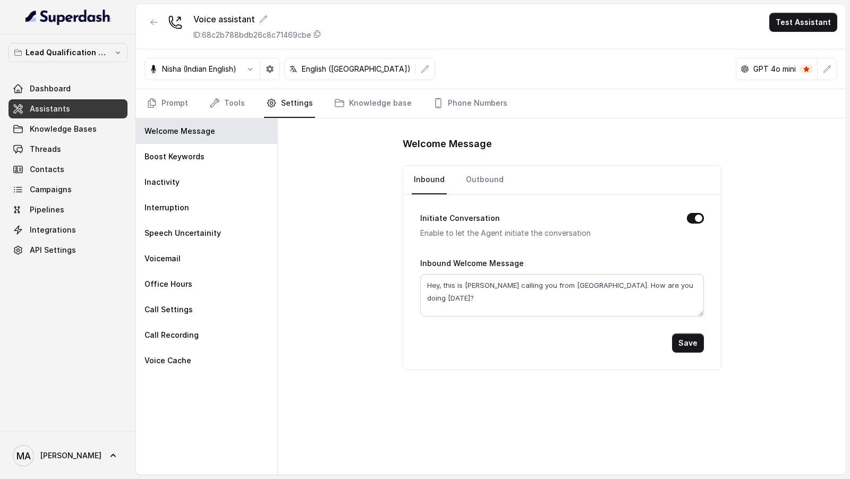
click at [447, 118] on div "Welcome Message Inbound Outbound Initiate Conversation Enable to let the Agent …" at bounding box center [562, 296] width 568 height 356
click at [450, 108] on link "Phone Numbers" at bounding box center [470, 103] width 79 height 29
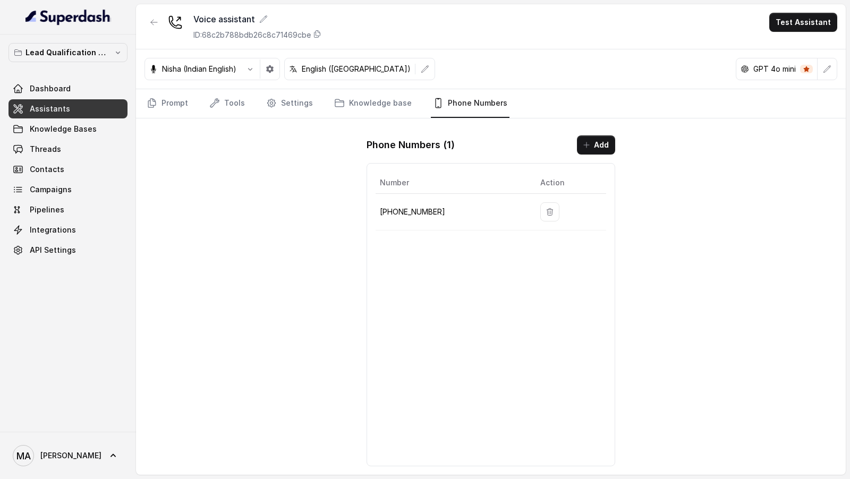
click at [403, 206] on p "+918035739209" at bounding box center [451, 211] width 143 height 13
copy p "918035739209"
